Goal: Task Accomplishment & Management: Manage account settings

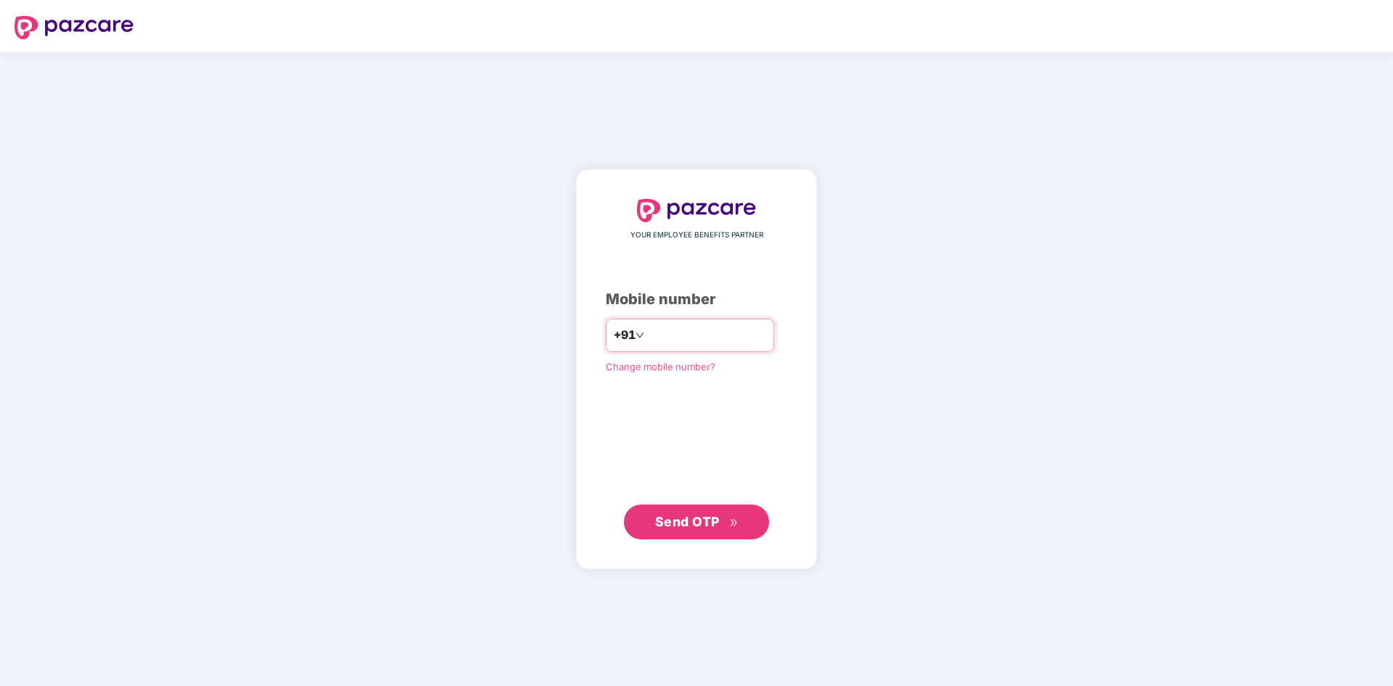
click at [741, 343] on input "number" at bounding box center [706, 335] width 119 height 23
type input "**********"
click at [685, 523] on span "Send OTP" at bounding box center [687, 520] width 65 height 15
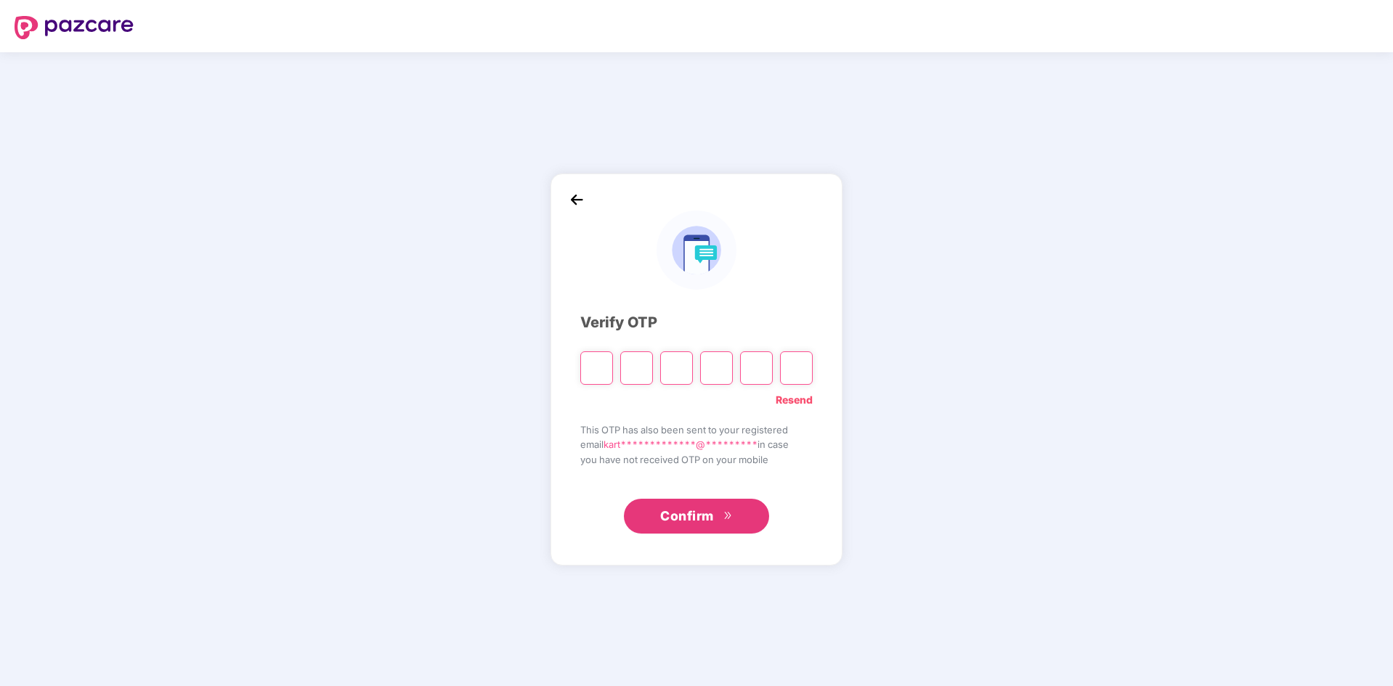
type input "*"
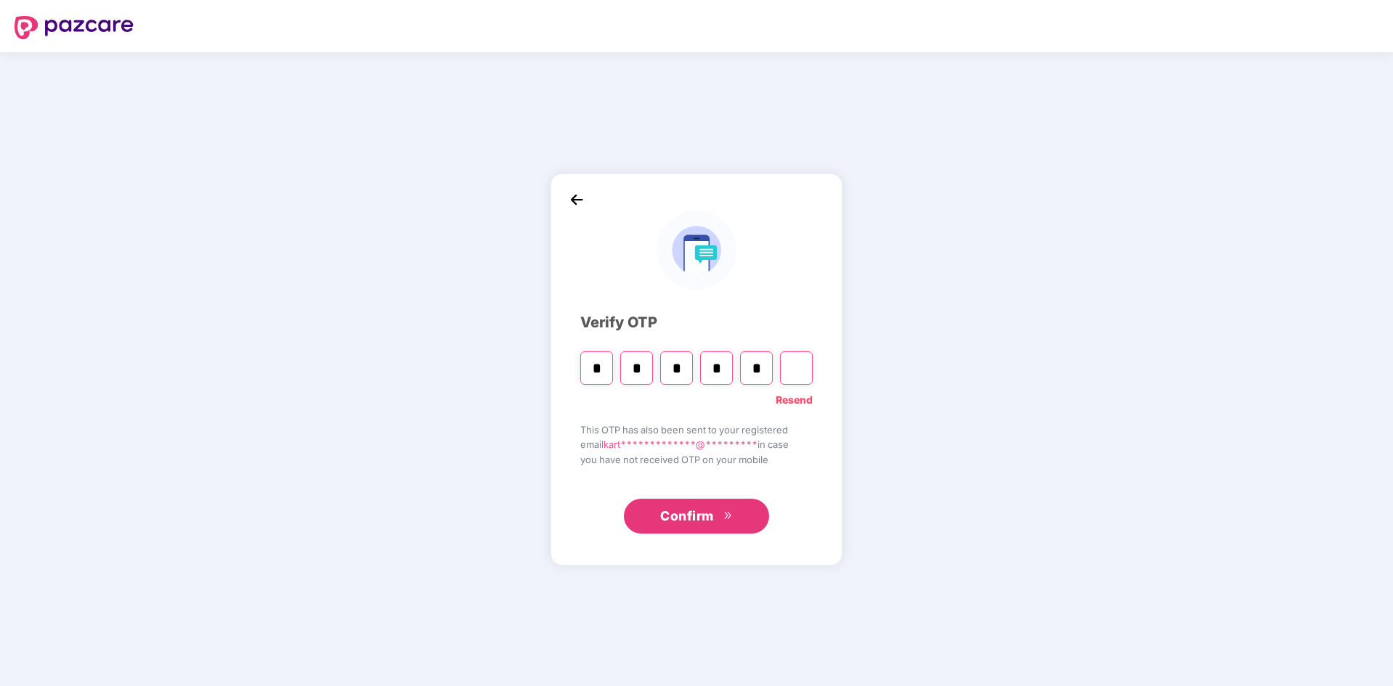
type input "*"
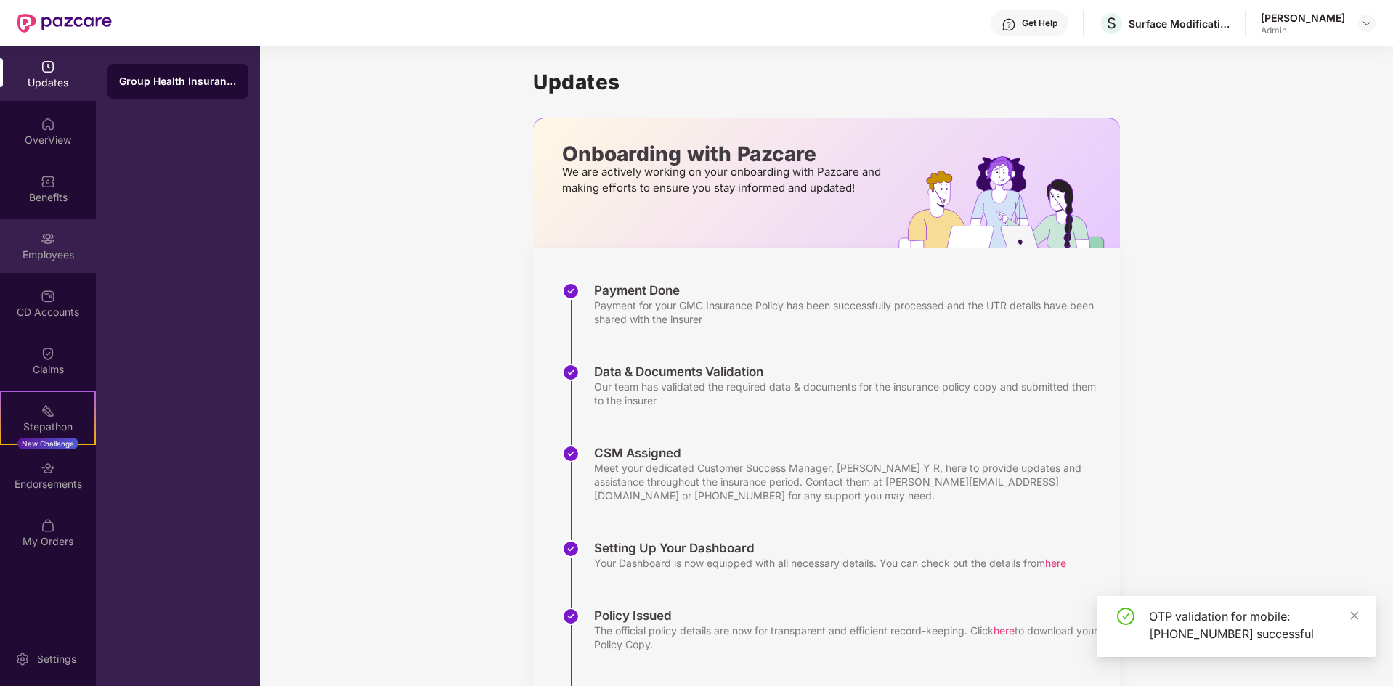
click at [54, 249] on div "Employees" at bounding box center [48, 255] width 96 height 15
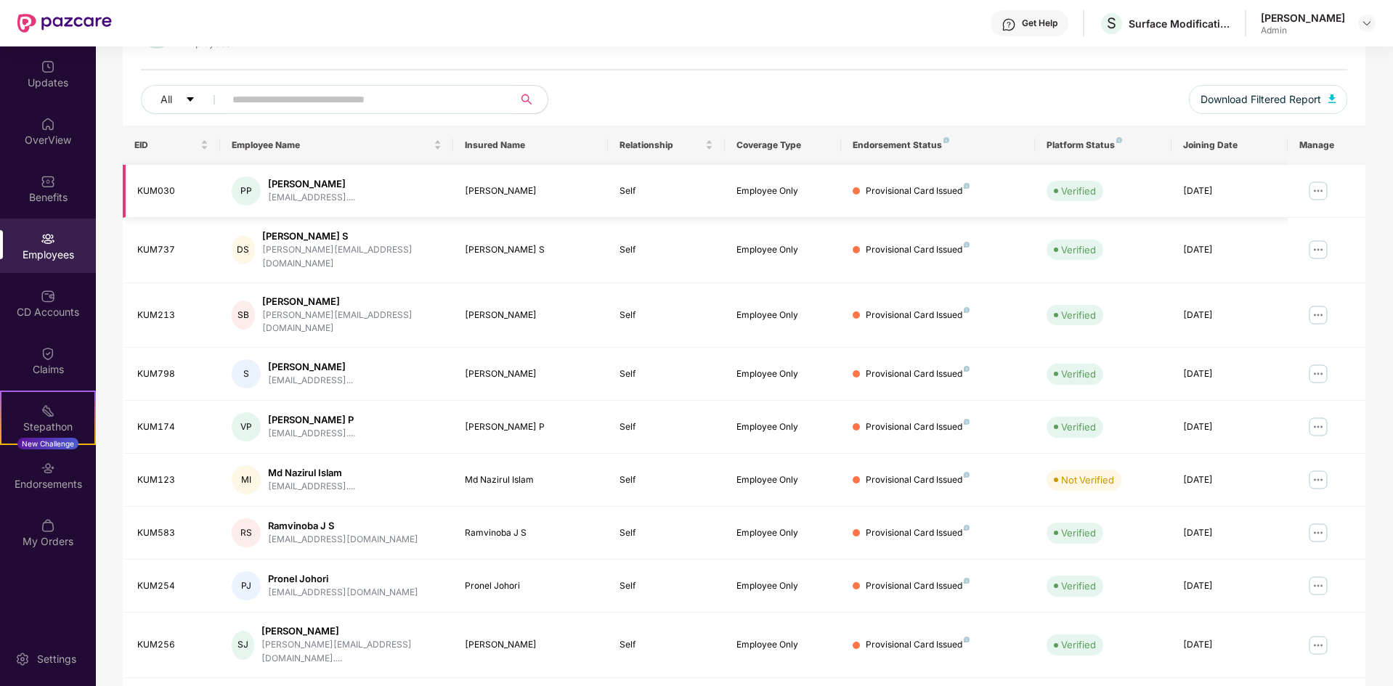
scroll to position [206, 0]
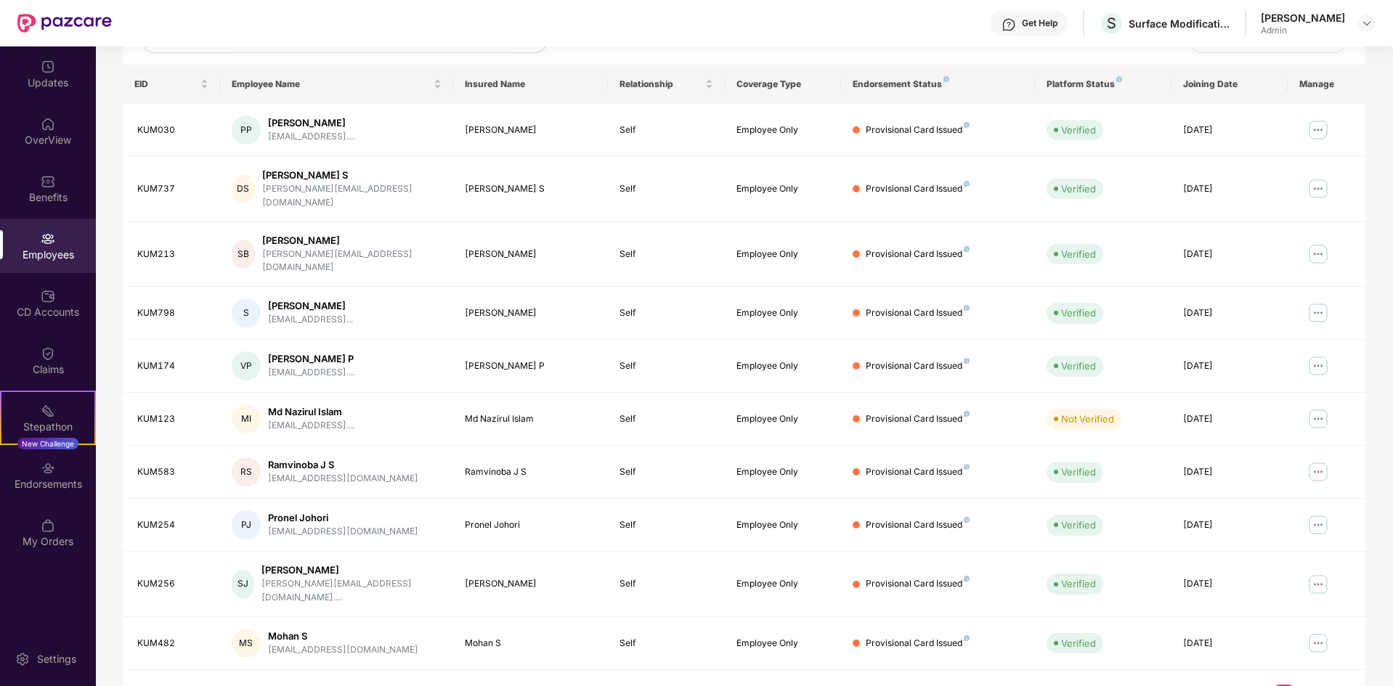
click at [1308, 685] on link "2" at bounding box center [1306, 696] width 23 height 22
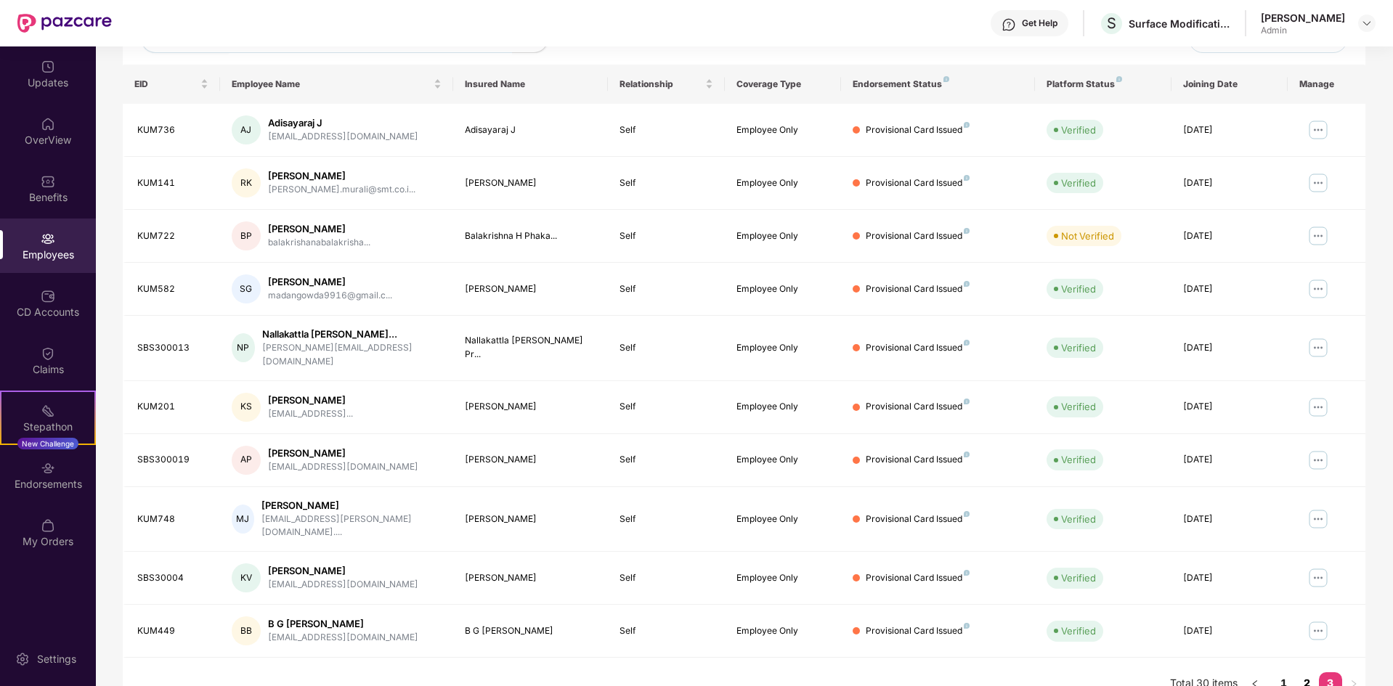
click at [1310, 672] on link "2" at bounding box center [1306, 683] width 23 height 22
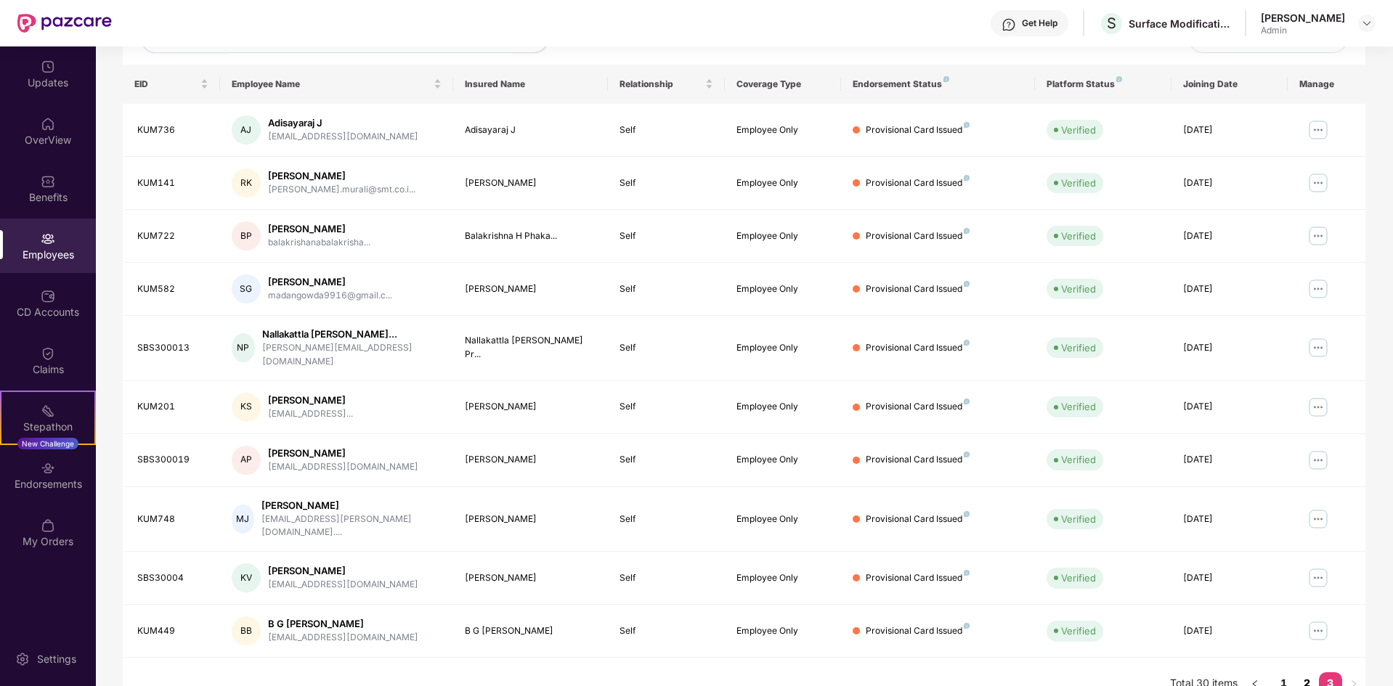
click at [1305, 672] on link "2" at bounding box center [1306, 683] width 23 height 22
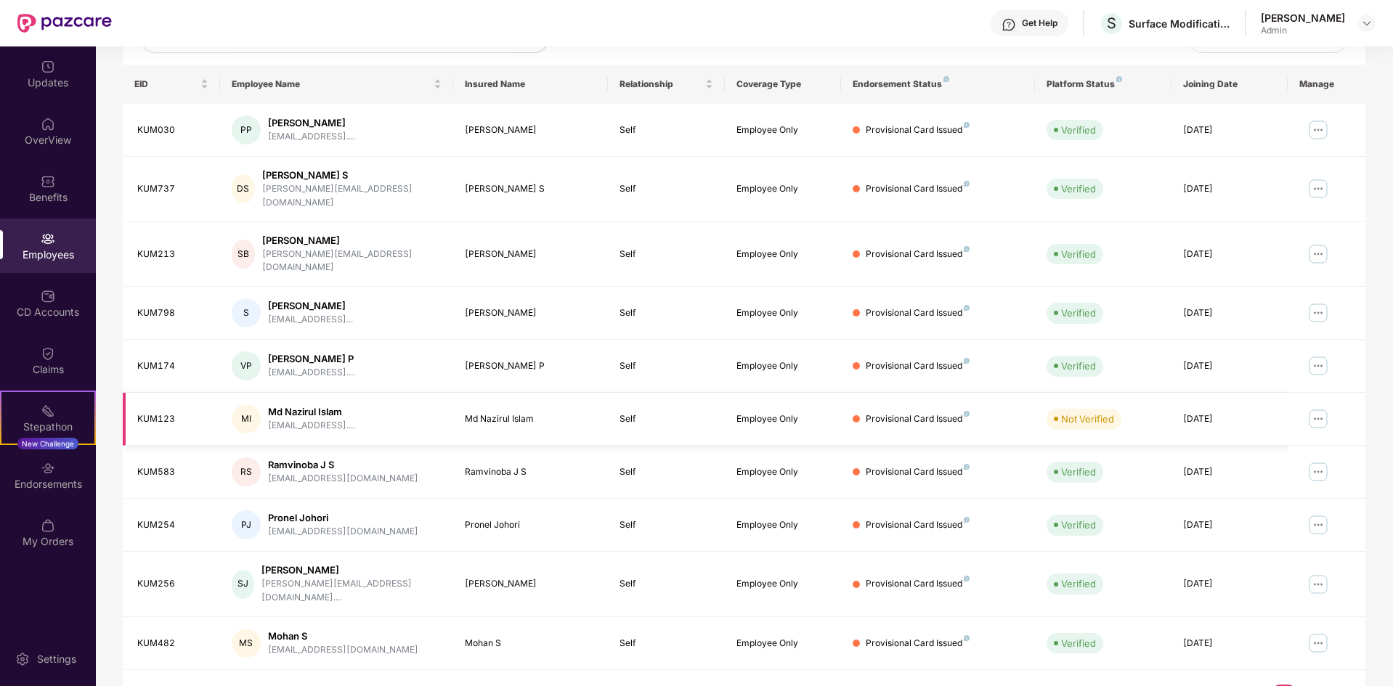
click at [174, 412] on div "KUM123" at bounding box center [172, 419] width 71 height 14
click at [123, 393] on td "KUM123" at bounding box center [171, 419] width 97 height 53
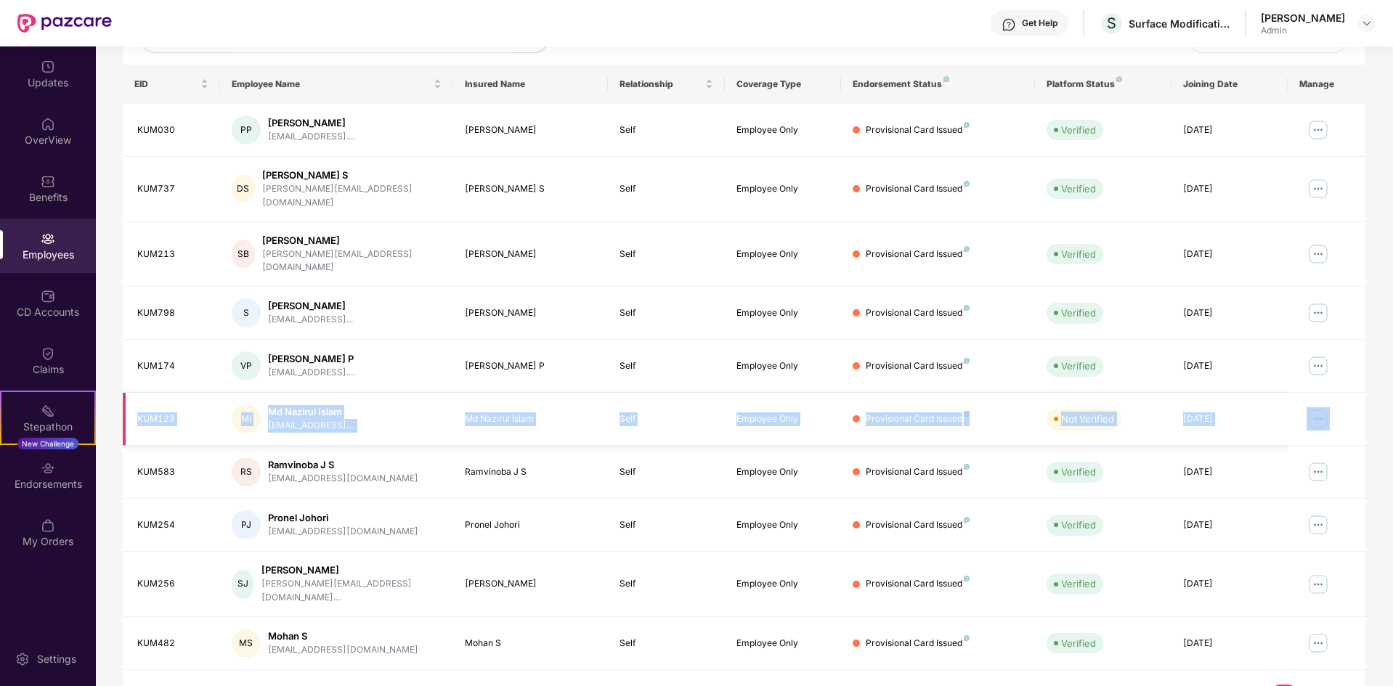
drag, startPoint x: 152, startPoint y: 393, endPoint x: 1329, endPoint y: 415, distance: 1177.1
click at [1329, 415] on tr "KUM123 MI Md Nazirul Islam [EMAIL_ADDRESS].... Md Nazirul Islam Self Employee O…" at bounding box center [744, 419] width 1242 height 53
click at [1320, 407] on img at bounding box center [1317, 418] width 23 height 23
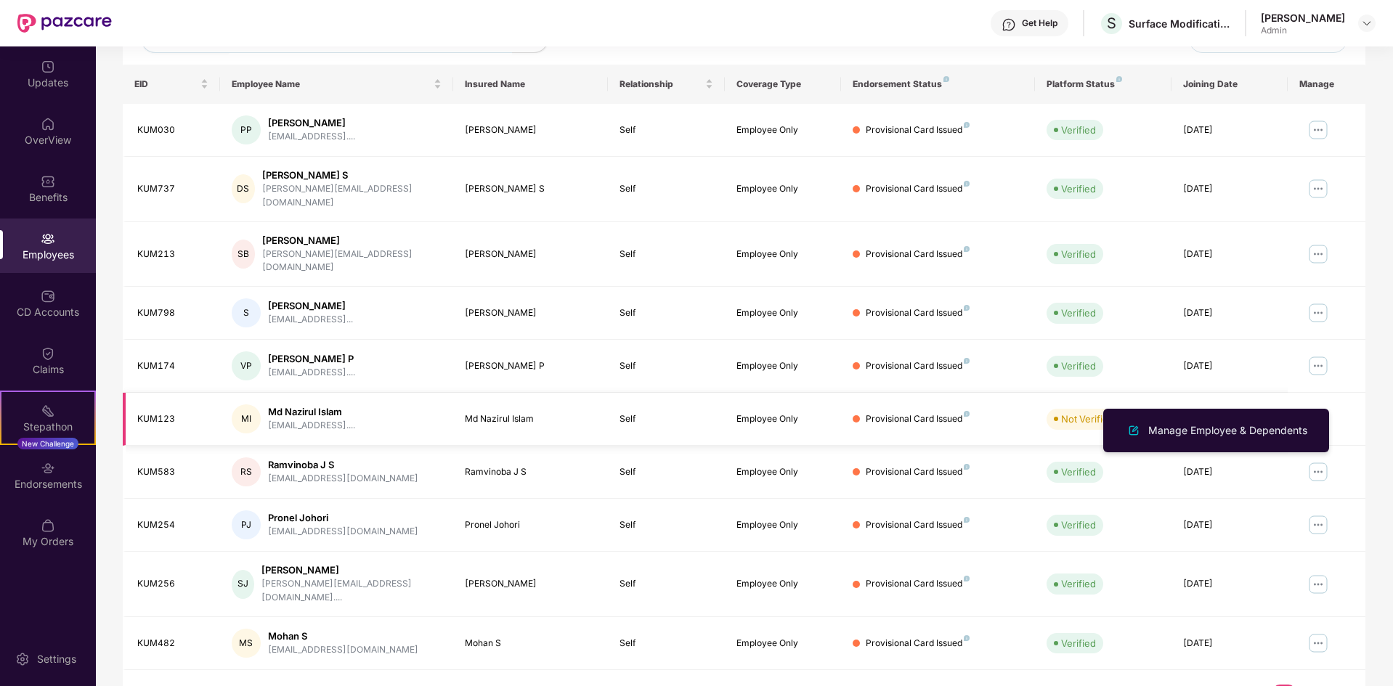
click at [1341, 393] on td at bounding box center [1326, 419] width 78 height 53
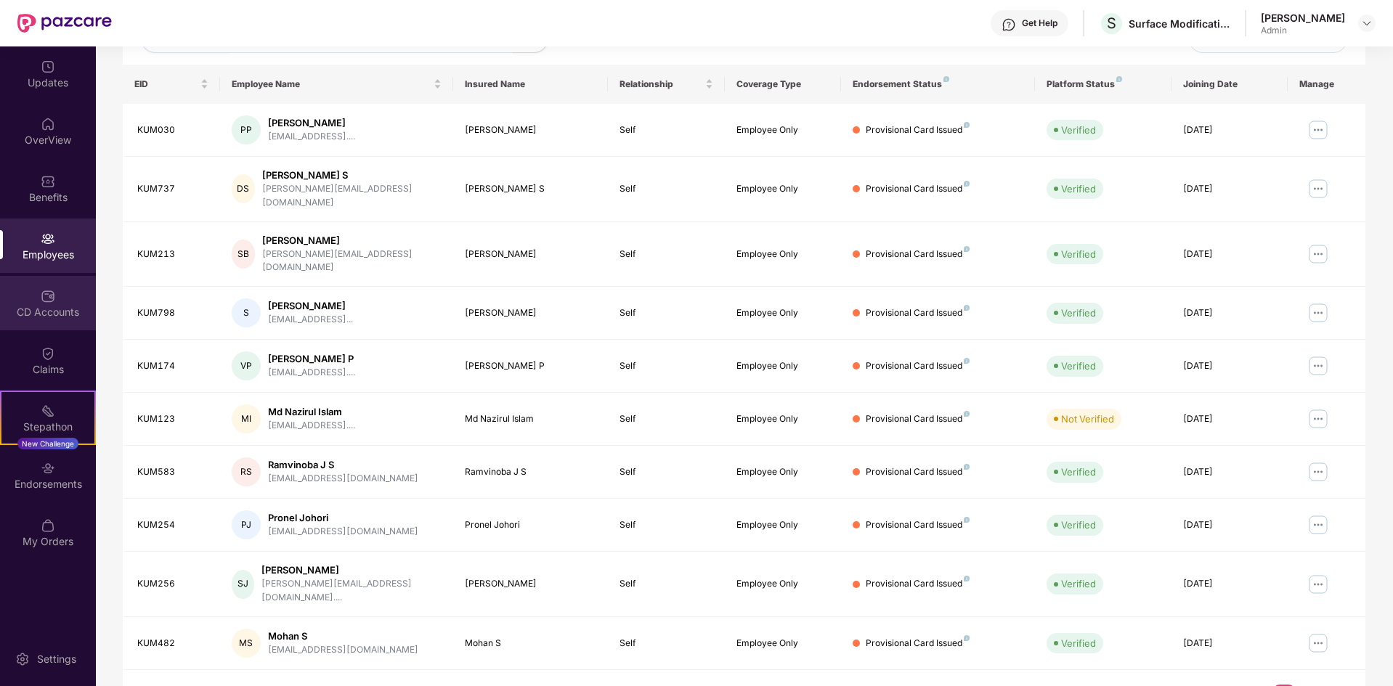
click at [68, 316] on div "CD Accounts" at bounding box center [48, 312] width 96 height 15
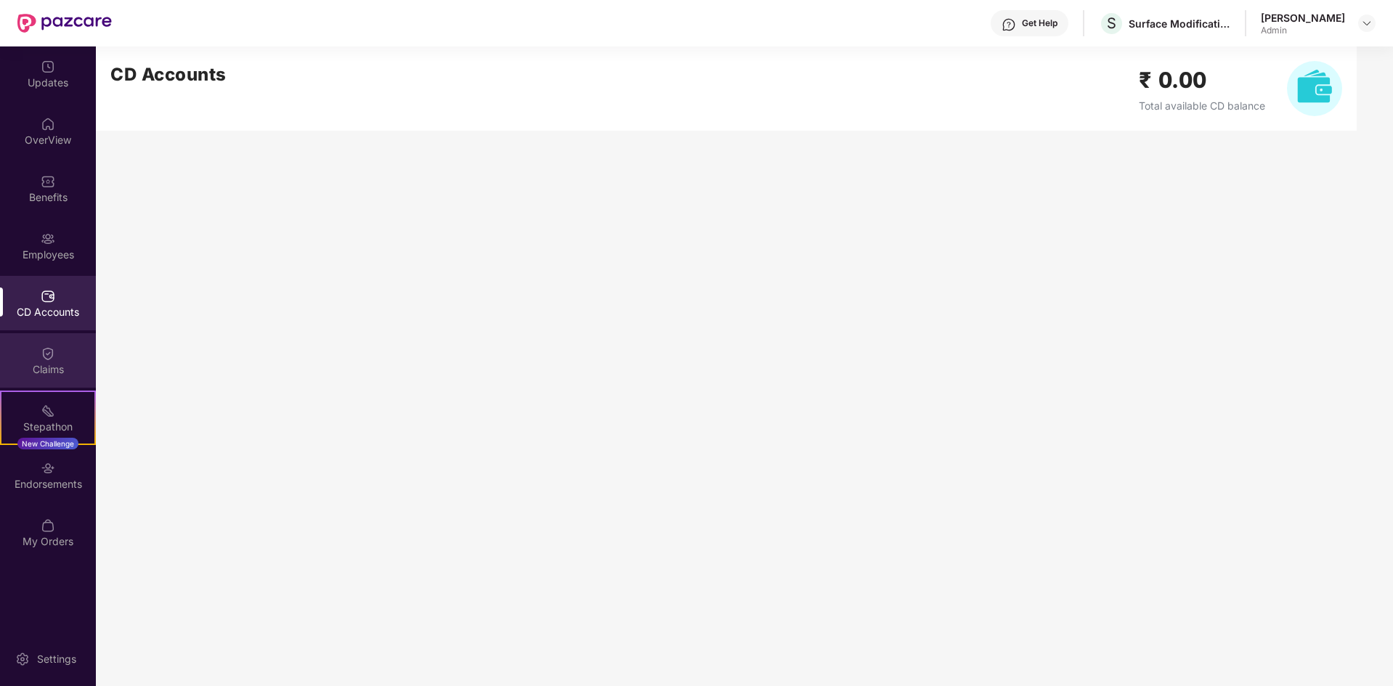
click at [65, 356] on div "Claims" at bounding box center [48, 360] width 96 height 54
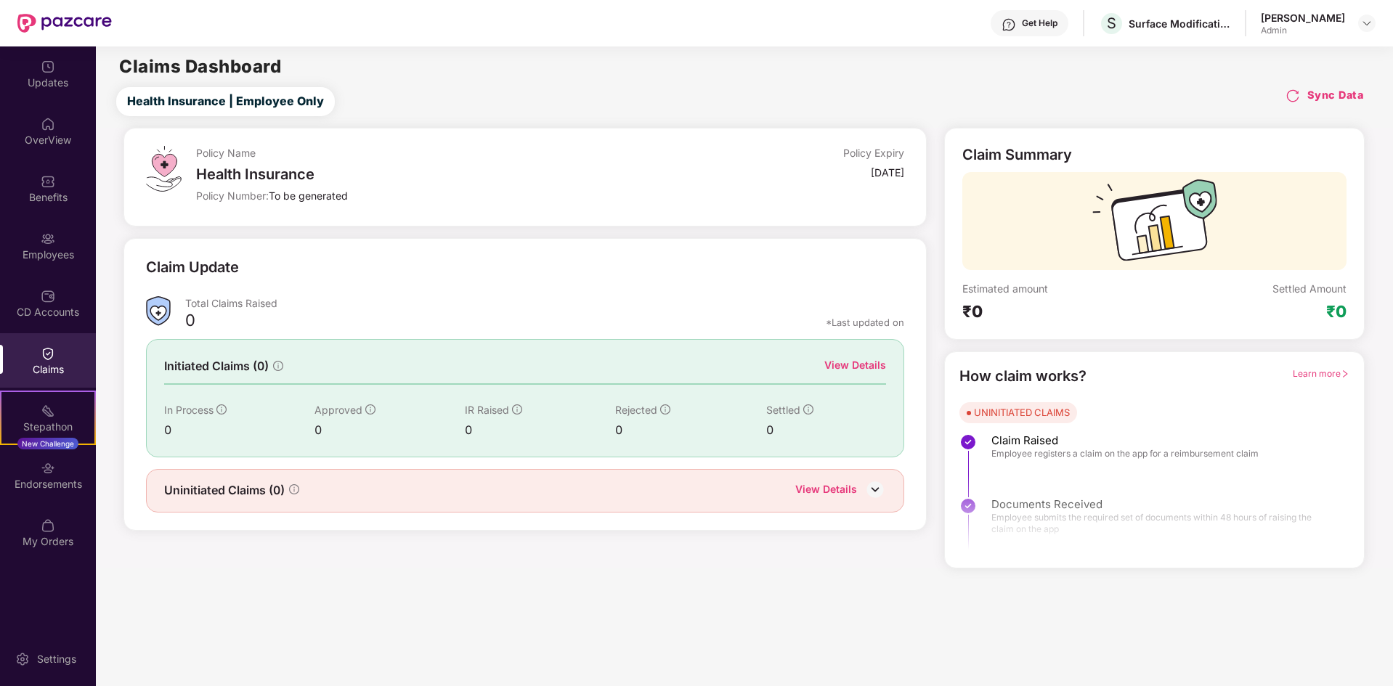
click at [856, 366] on div "View Details" at bounding box center [855, 365] width 62 height 16
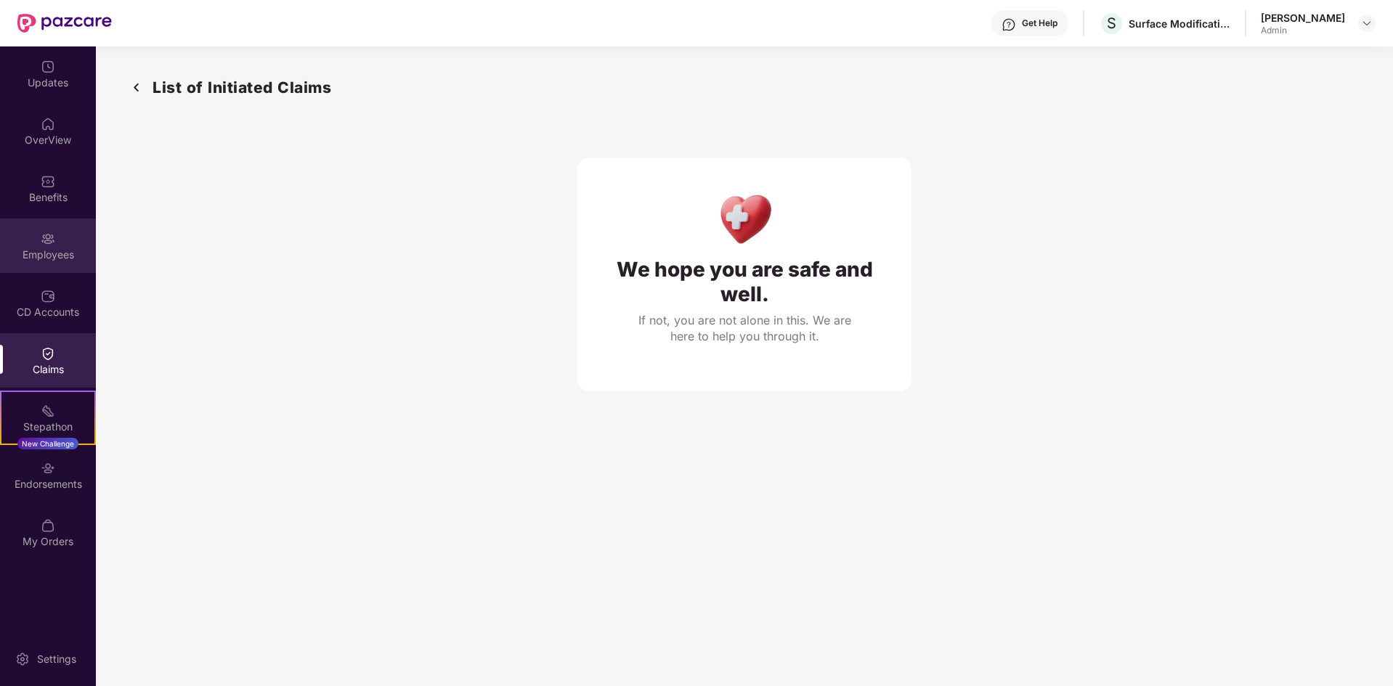
click at [52, 233] on img at bounding box center [48, 239] width 15 height 15
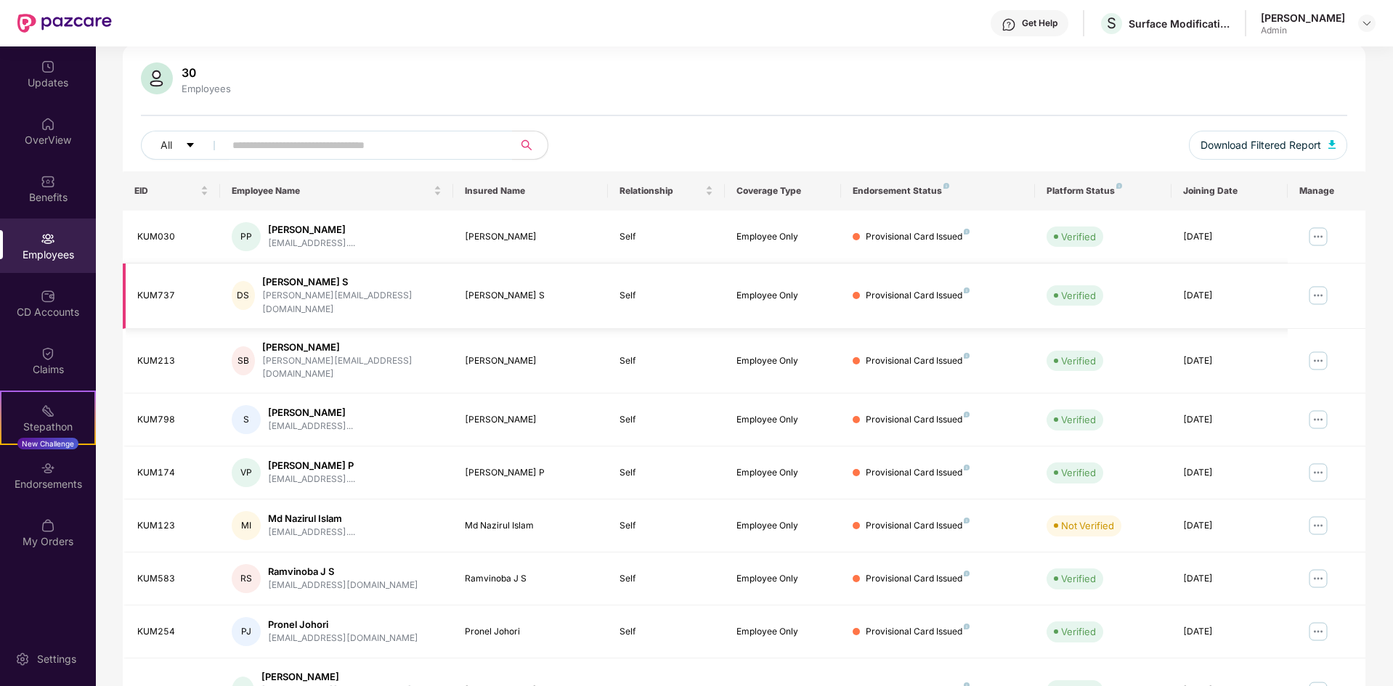
scroll to position [206, 0]
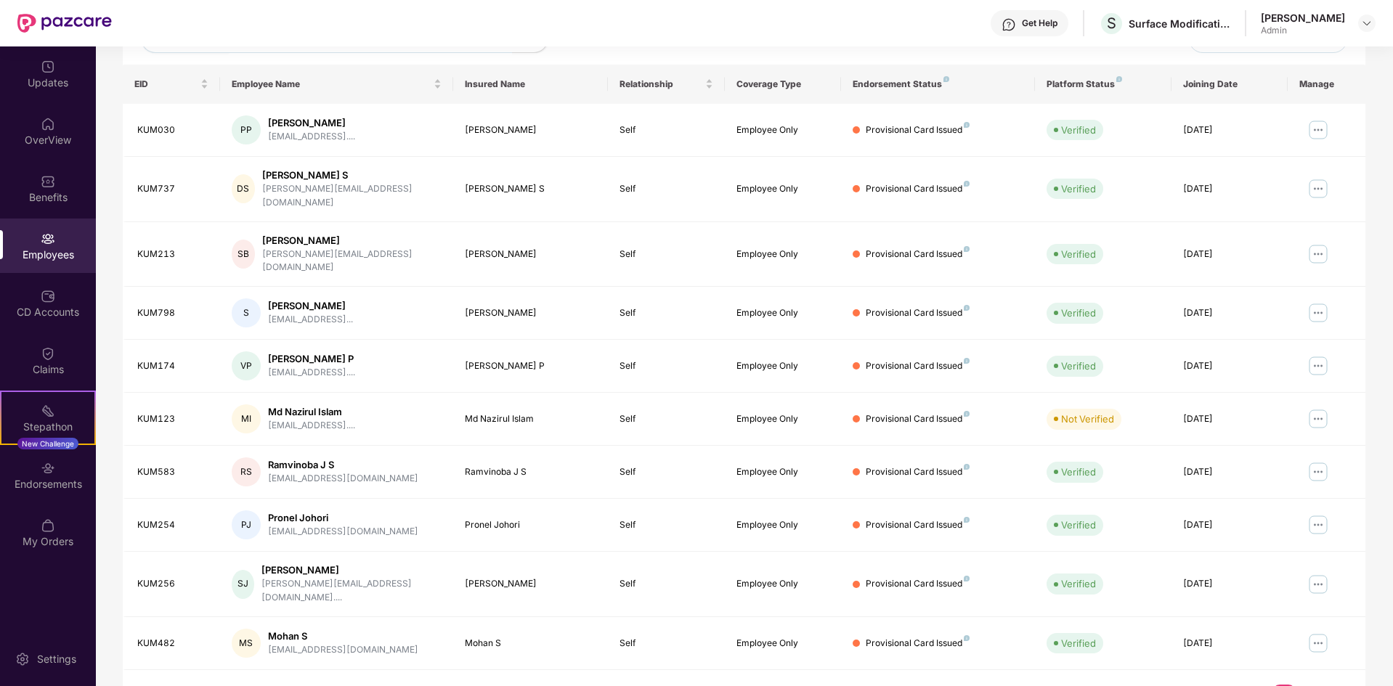
click at [1306, 685] on link "2" at bounding box center [1306, 696] width 23 height 22
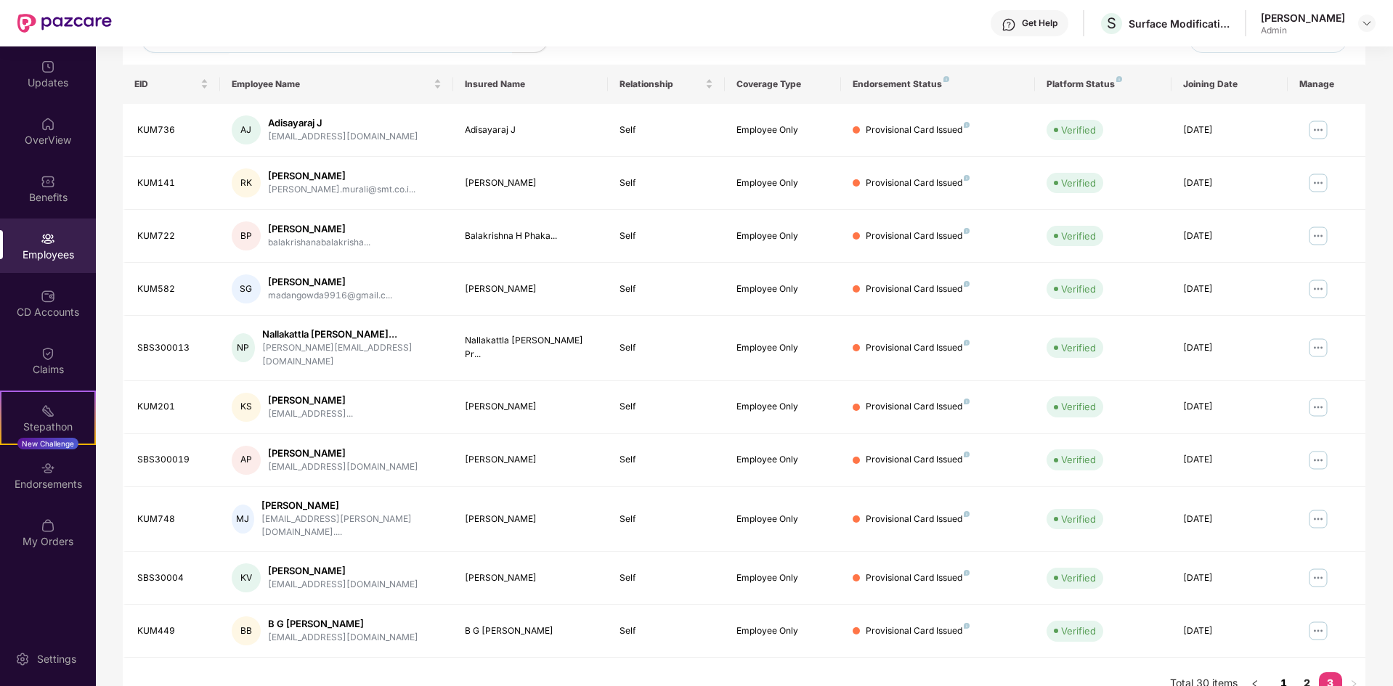
click at [1283, 672] on link "1" at bounding box center [1283, 683] width 23 height 22
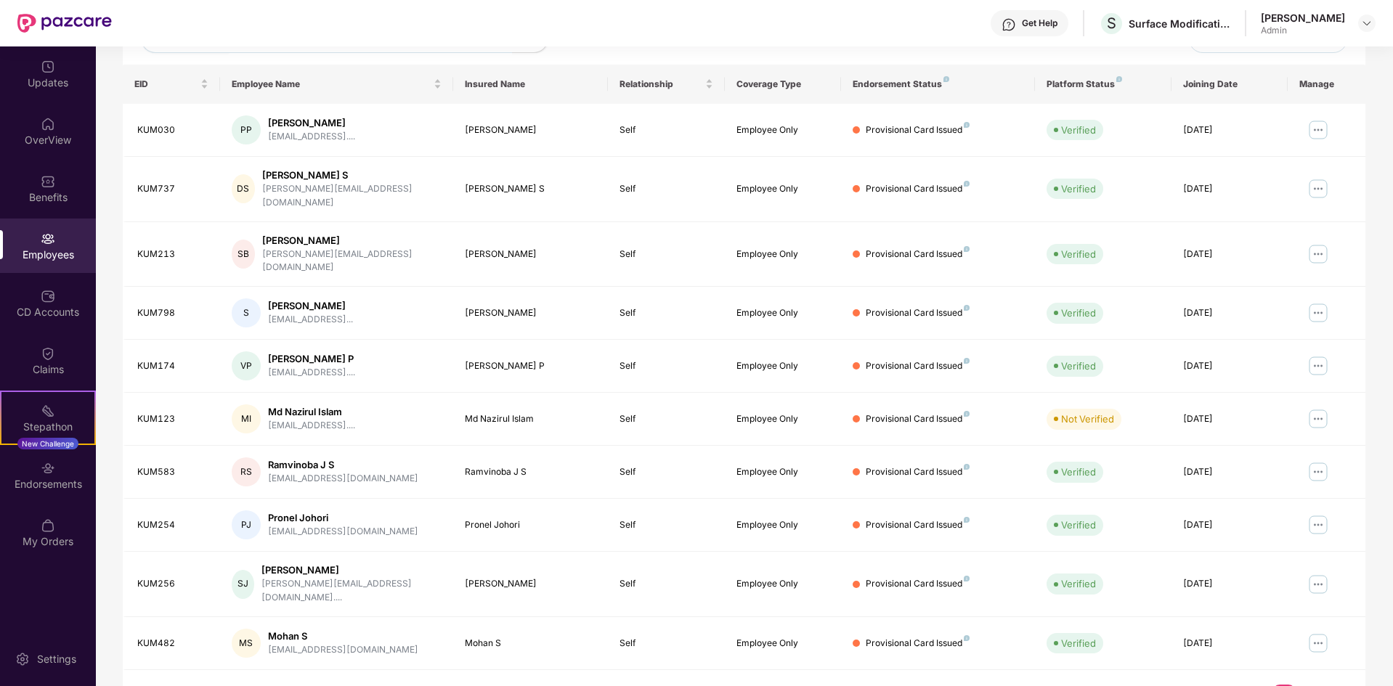
drag, startPoint x: 711, startPoint y: 650, endPoint x: 818, endPoint y: 653, distance: 106.8
click at [818, 653] on div "EID Employee Name Insured Name Relationship Coverage Type Endorsement Status Pl…" at bounding box center [744, 394] width 1242 height 658
click at [795, 651] on div "EID Employee Name Insured Name Relationship Coverage Type Endorsement Status Pl…" at bounding box center [744, 394] width 1242 height 658
drag, startPoint x: 745, startPoint y: 651, endPoint x: 859, endPoint y: 650, distance: 114.0
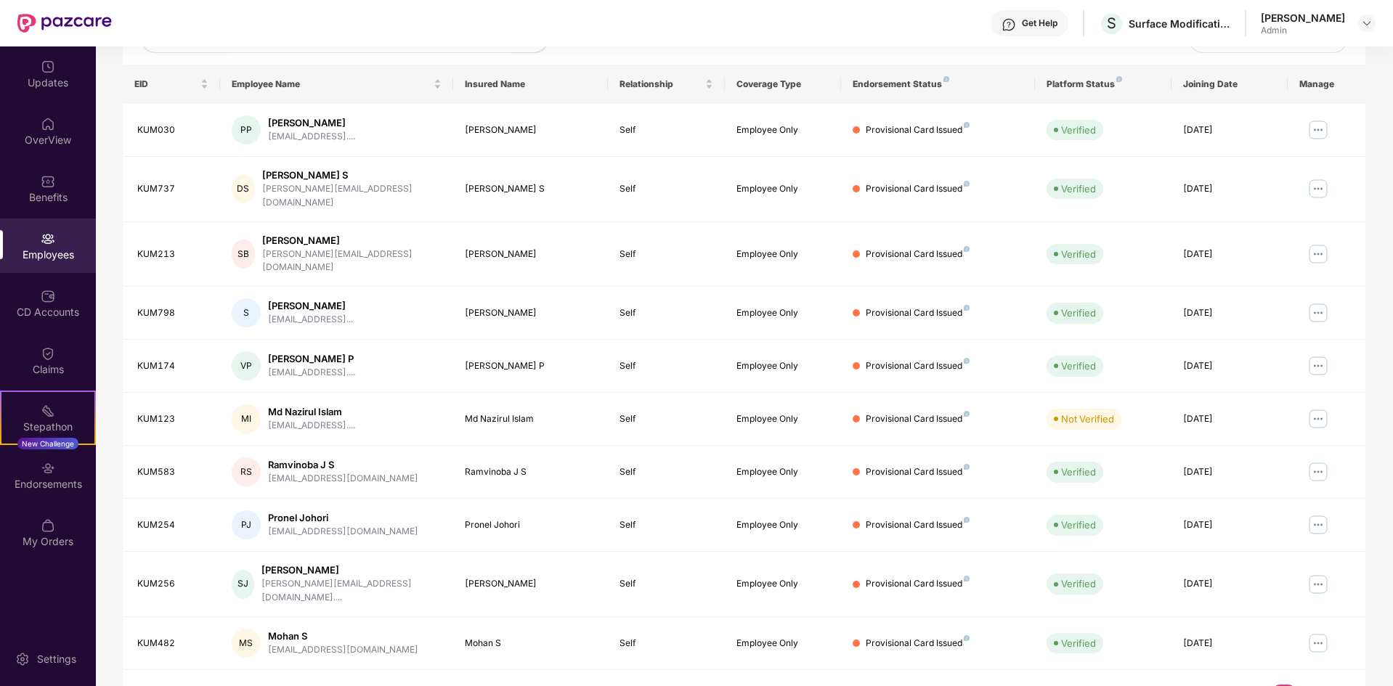
click at [859, 650] on div "EID Employee Name Insured Name Relationship Coverage Type Endorsement Status Pl…" at bounding box center [744, 394] width 1242 height 658
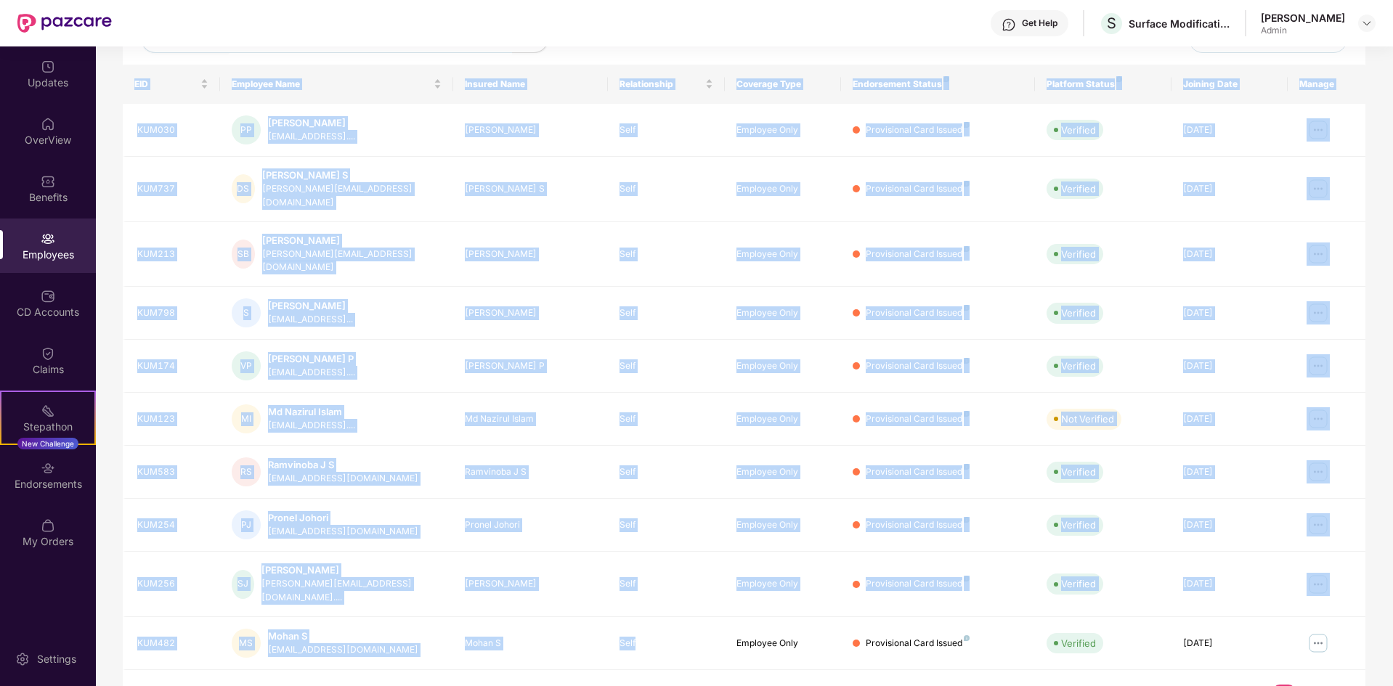
drag, startPoint x: 672, startPoint y: 632, endPoint x: 775, endPoint y: 645, distance: 104.0
click at [775, 645] on div "EID Employee Name Insured Name Relationship Coverage Type Endorsement Status Pl…" at bounding box center [744, 394] width 1242 height 658
click at [772, 649] on div "EID Employee Name Insured Name Relationship Coverage Type Endorsement Status Pl…" at bounding box center [744, 394] width 1242 height 658
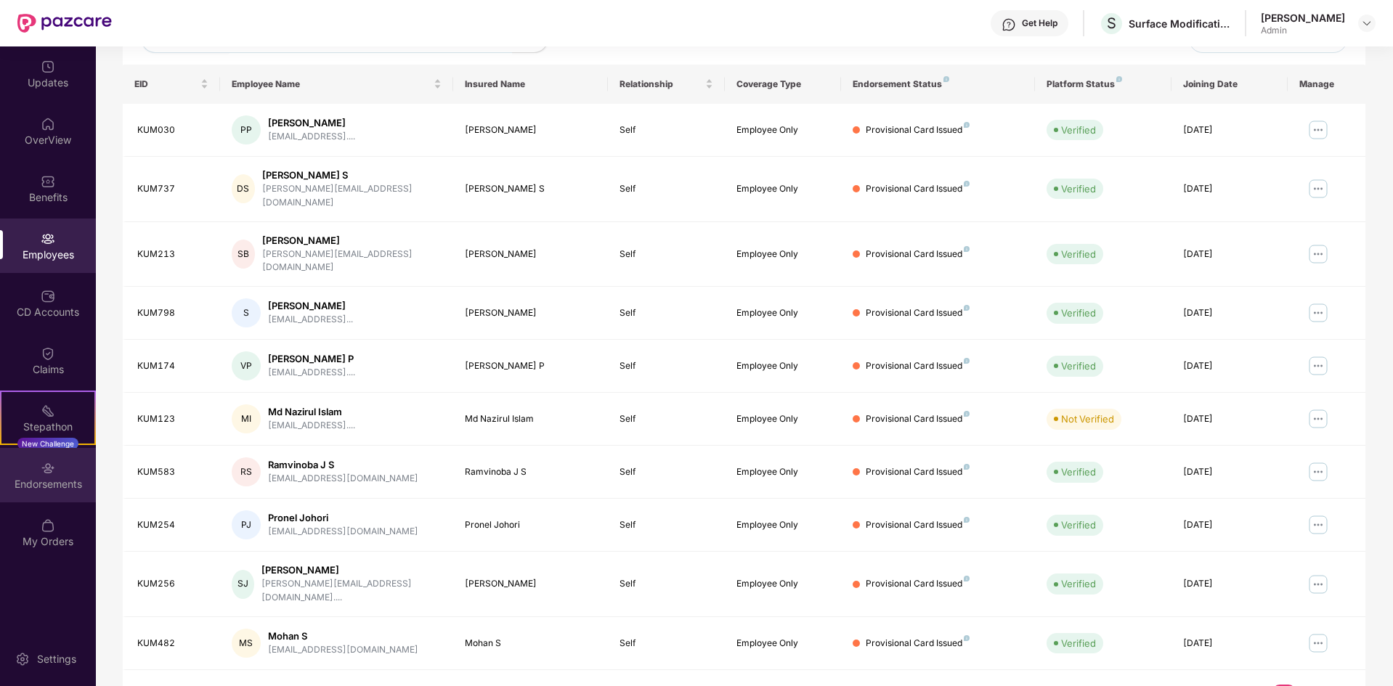
click at [38, 470] on div "Endorsements" at bounding box center [48, 475] width 96 height 54
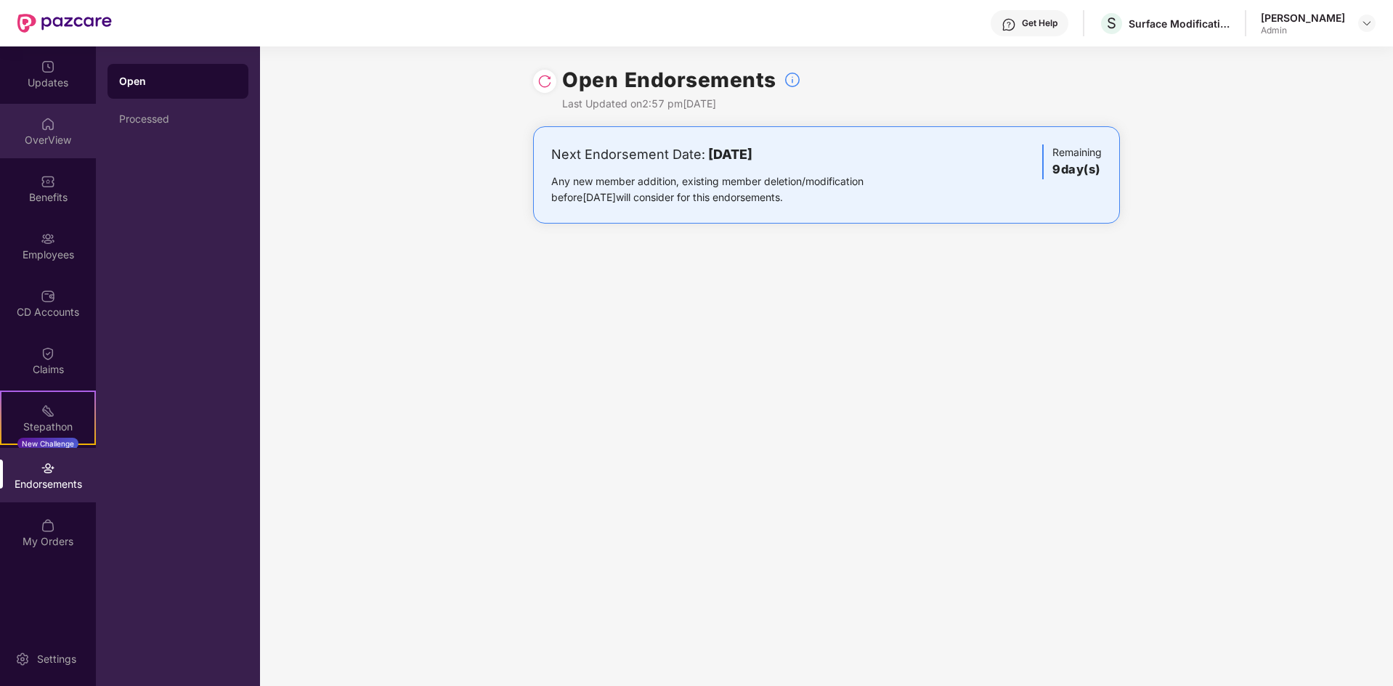
click at [56, 131] on div "OverView" at bounding box center [48, 131] width 96 height 54
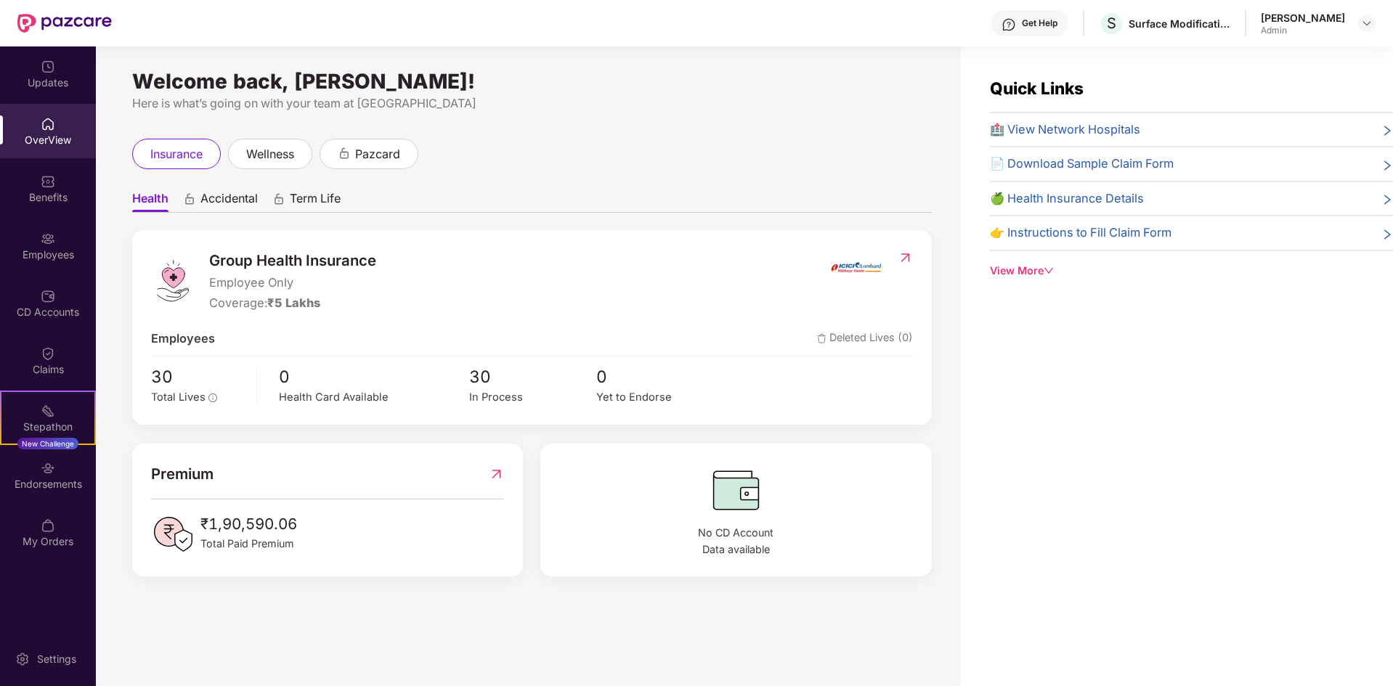
click at [1053, 269] on icon "down" at bounding box center [1048, 271] width 9 height 6
click at [1130, 200] on span "🍏 Health Insurance Details" at bounding box center [1067, 198] width 154 height 19
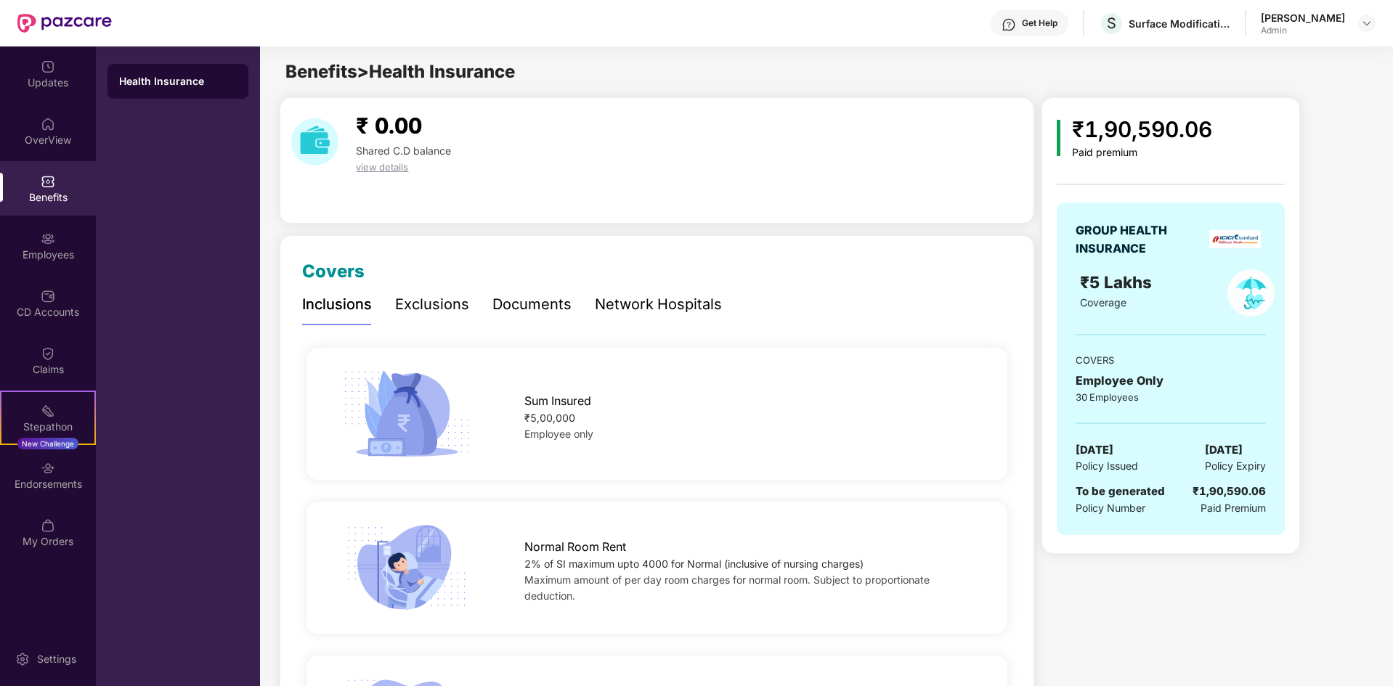
scroll to position [73, 0]
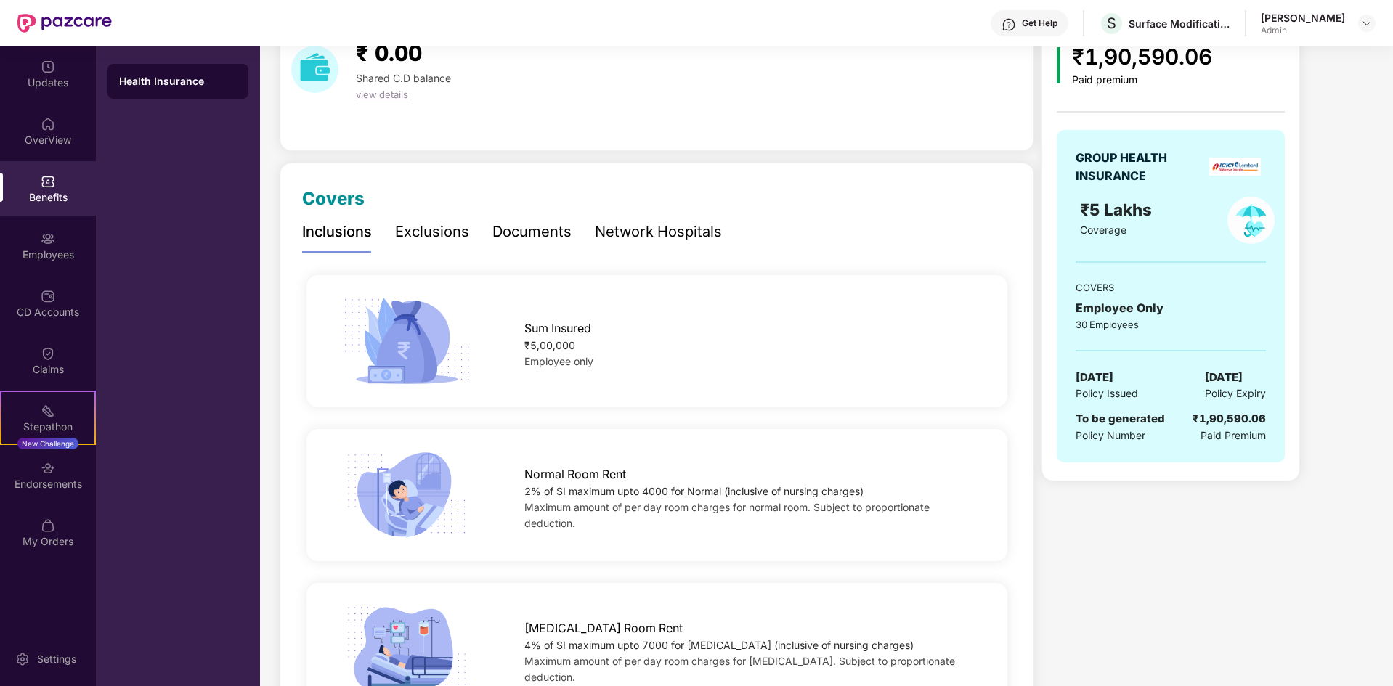
click at [529, 231] on div "Documents" at bounding box center [531, 232] width 79 height 23
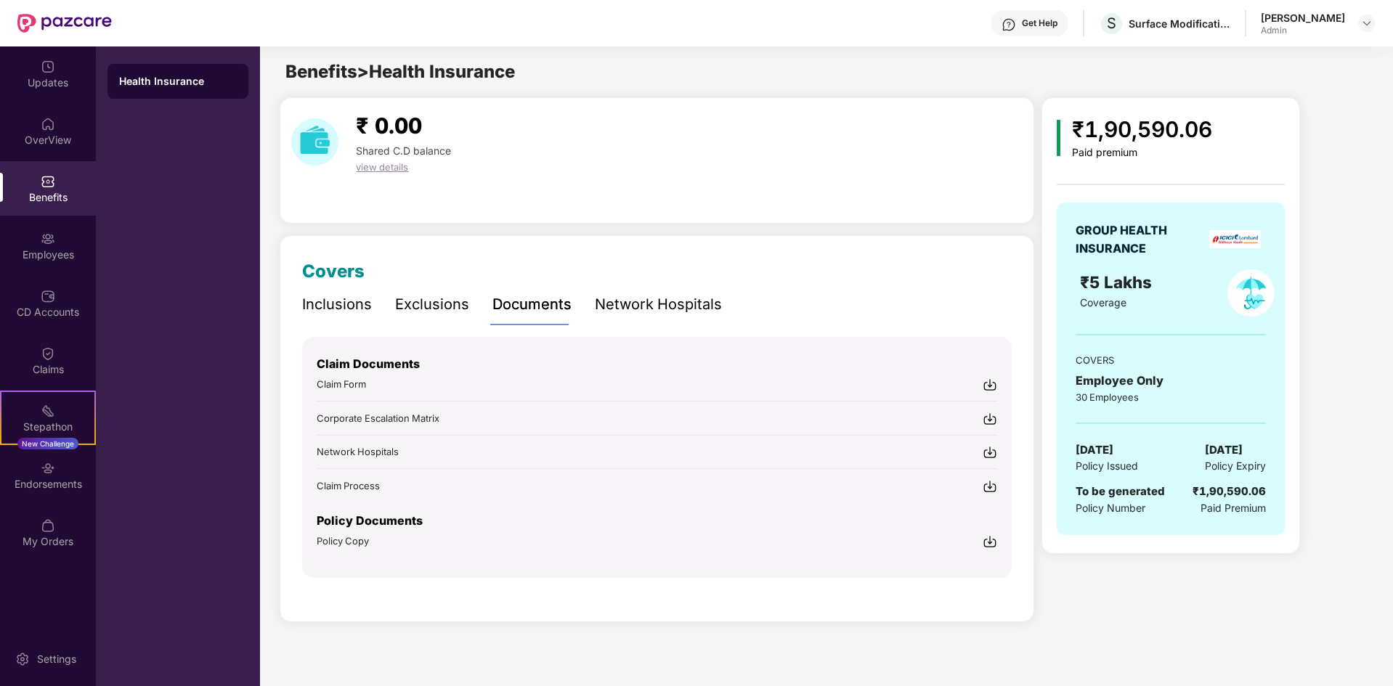
scroll to position [0, 0]
click at [343, 547] on span "Policy Copy" at bounding box center [343, 541] width 52 height 12
click at [388, 170] on span "view details" at bounding box center [382, 167] width 52 height 12
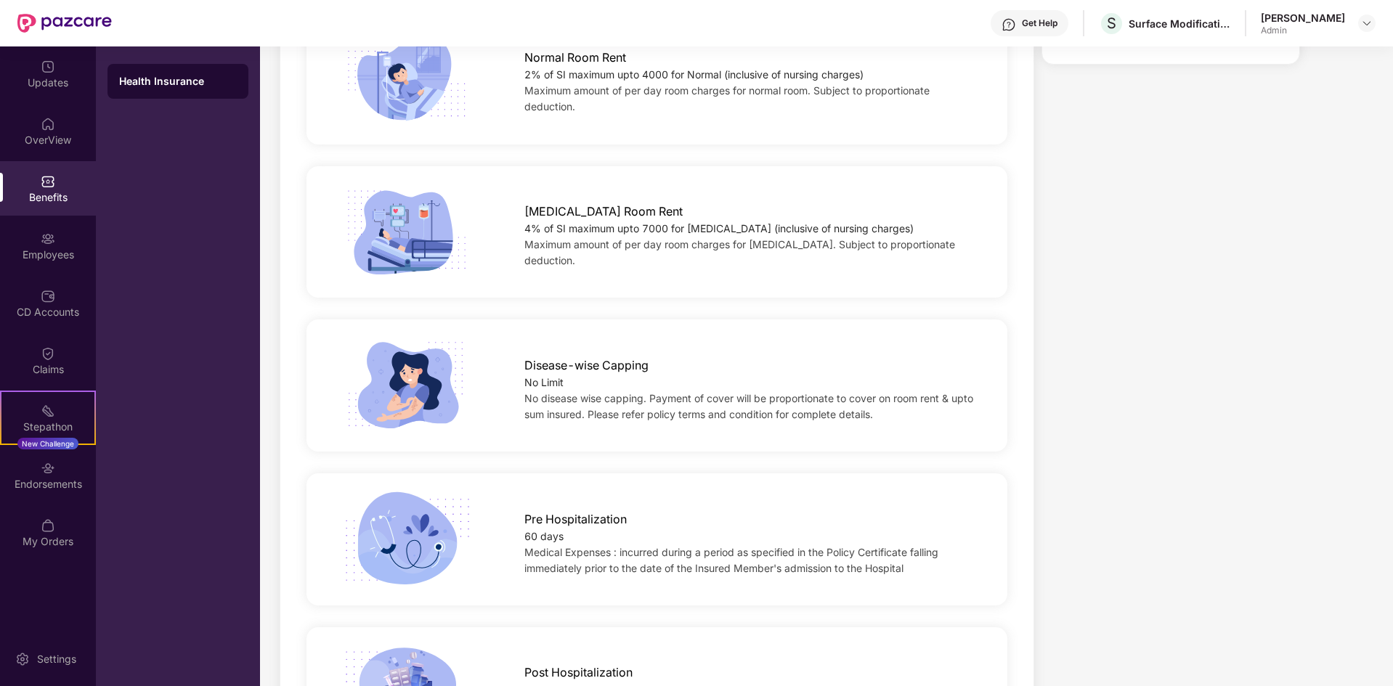
scroll to position [581, 0]
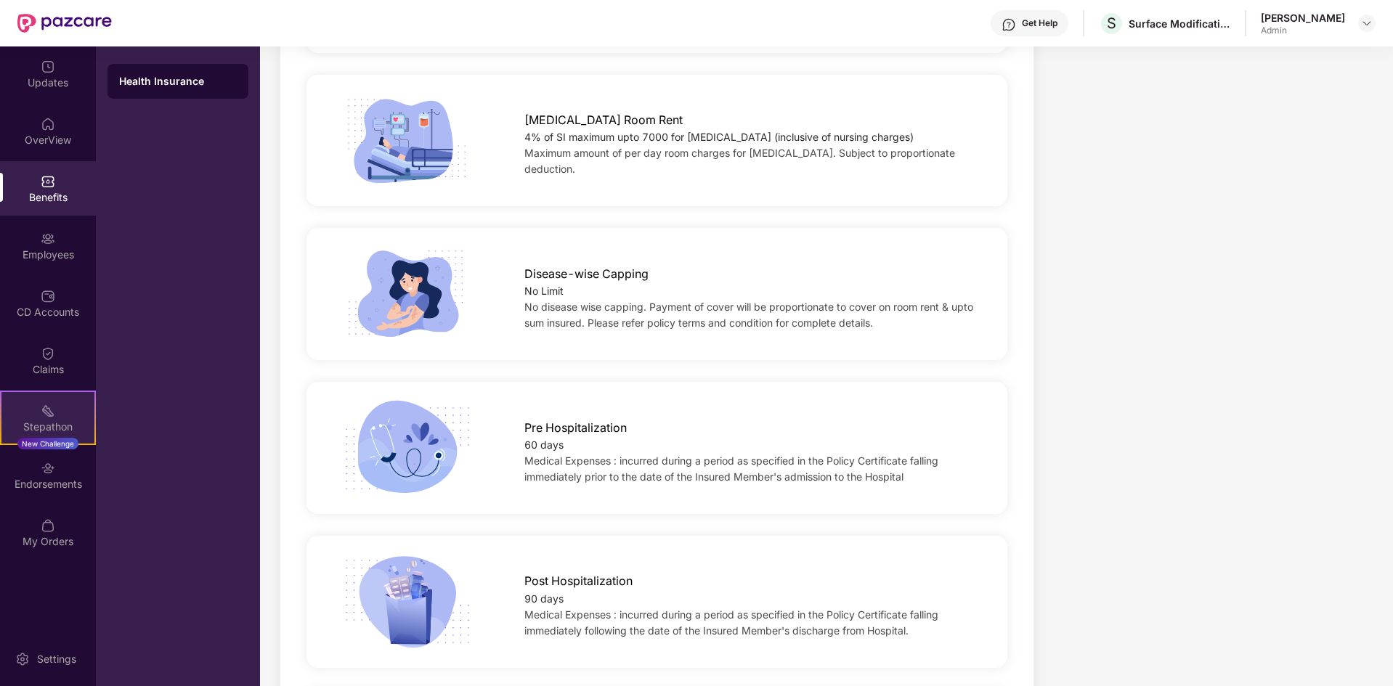
click at [57, 403] on div "Stepathon New Challenge" at bounding box center [48, 418] width 96 height 54
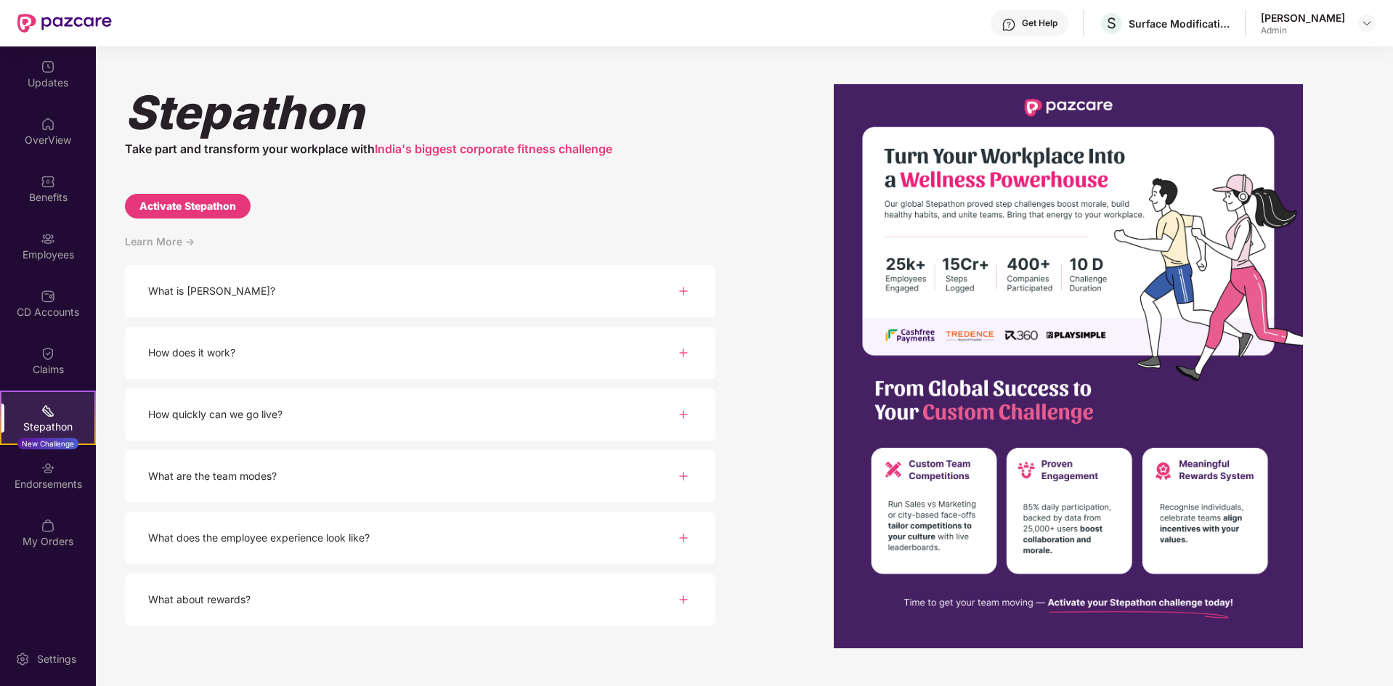
click at [653, 285] on div "What is [PERSON_NAME]?" at bounding box center [420, 291] width 590 height 53
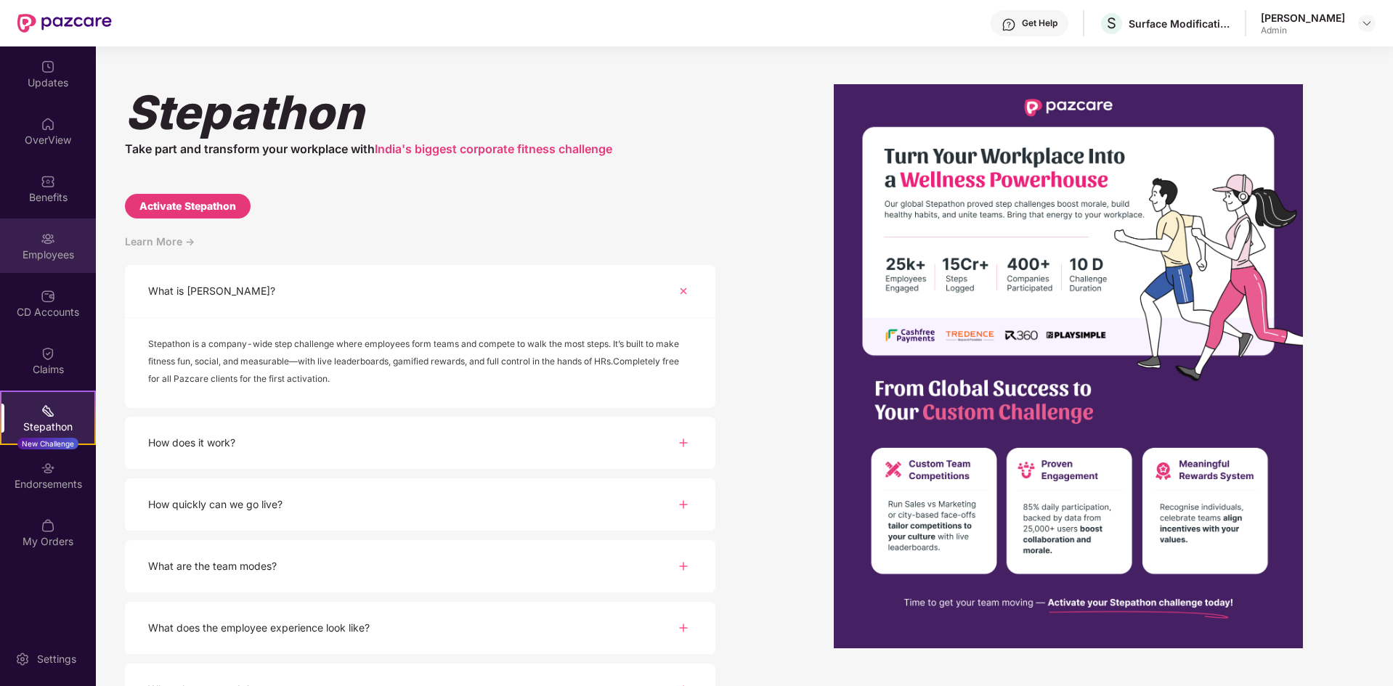
click at [47, 245] on img at bounding box center [48, 239] width 15 height 15
